Goal: Information Seeking & Learning: Learn about a topic

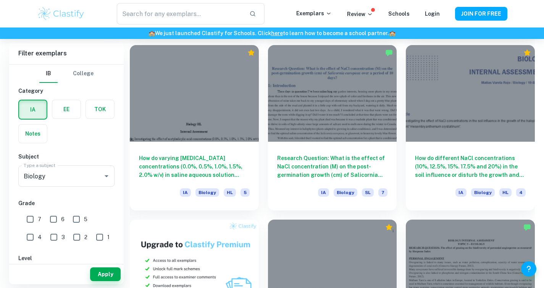
scroll to position [387, 0]
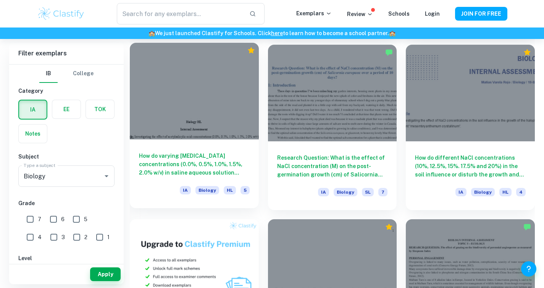
click at [213, 173] on h6 "How do varying [MEDICAL_DATA] concentrations (0.0%, 0.5%, 1.0%, 1.5%, 2.0% w/v)…" at bounding box center [194, 163] width 111 height 25
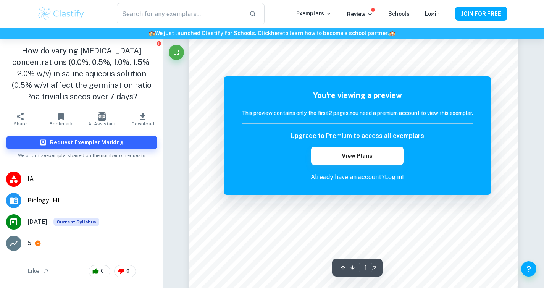
scroll to position [39, 0]
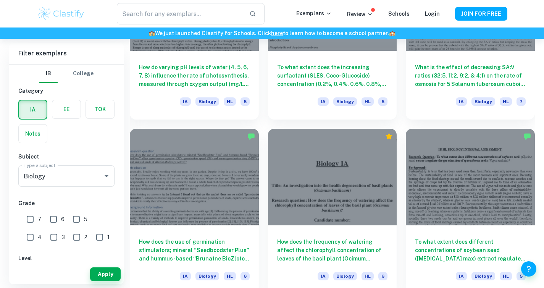
scroll to position [3793, 0]
